Goal: Find specific page/section: Find specific page/section

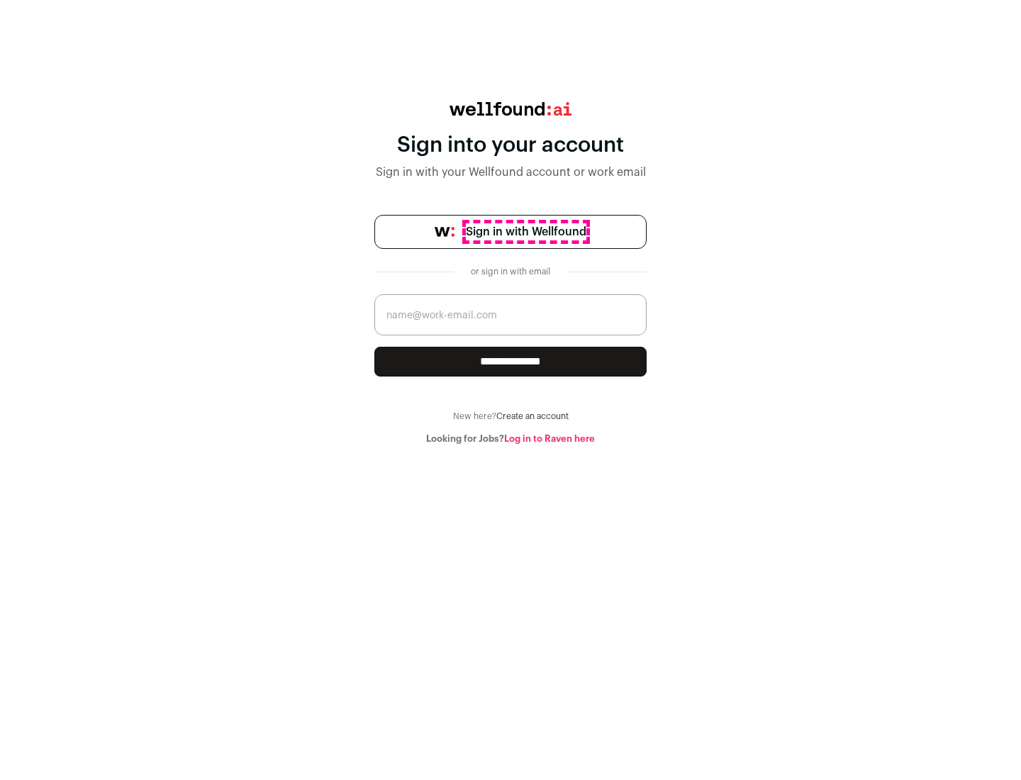
click at [525, 232] on span "Sign in with Wellfound" at bounding box center [526, 231] width 121 height 17
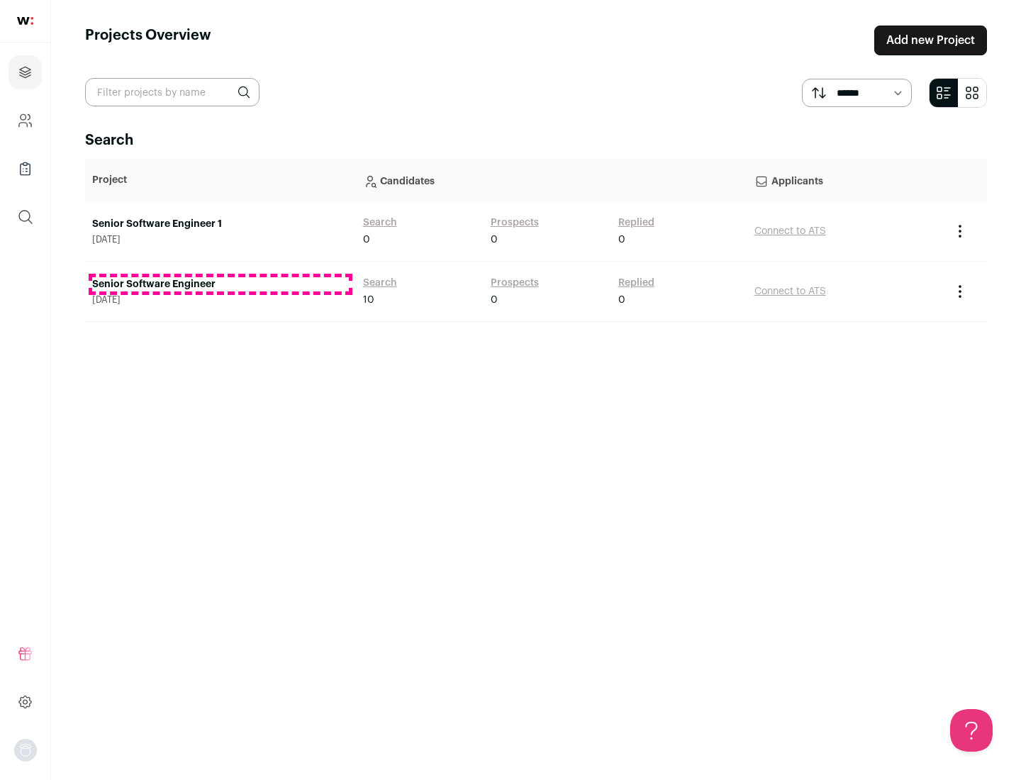
click at [220, 284] on link "Senior Software Engineer" at bounding box center [220, 284] width 257 height 14
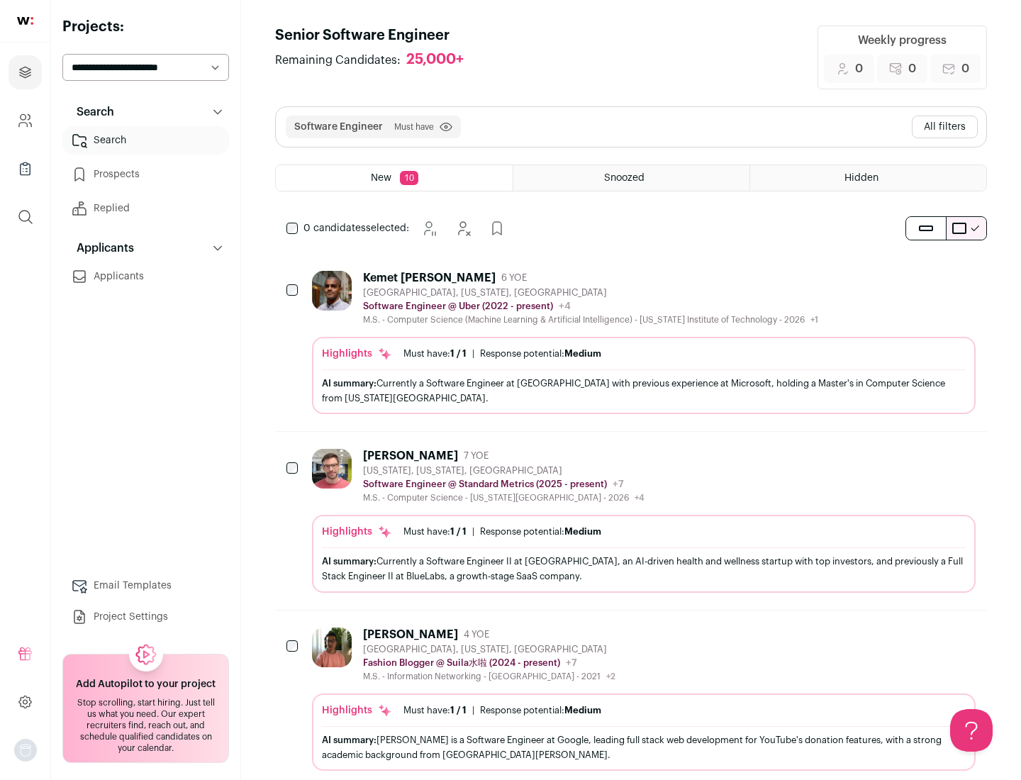
click at [631, 342] on div "Highlights Must have: 1 / 1 How many must haves have been fulfilled? | Response…" at bounding box center [644, 375] width 664 height 77
